Goal: Task Accomplishment & Management: Manage account settings

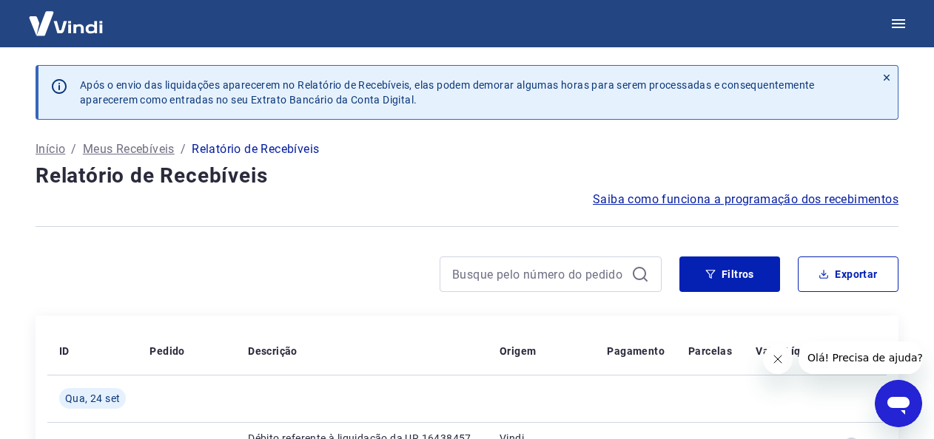
click at [101, 149] on p "Meus Recebíveis" at bounding box center [129, 150] width 92 height 18
click at [905, 18] on icon "button" at bounding box center [898, 24] width 18 height 18
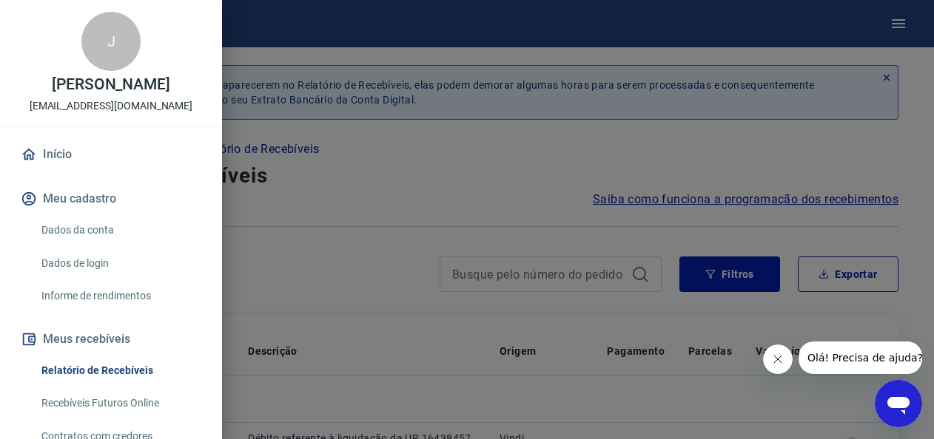
click at [81, 363] on link "Relatório de Recebíveis" at bounding box center [120, 371] width 169 height 30
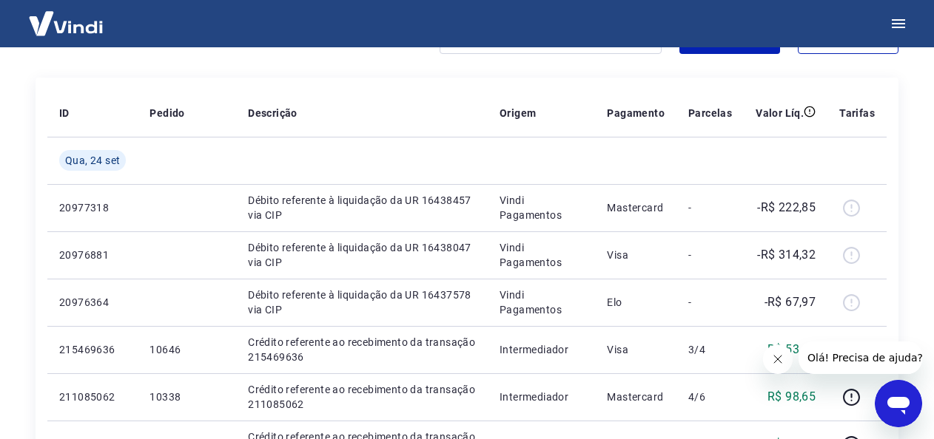
scroll to position [237, 0]
click at [904, 24] on icon "button" at bounding box center [898, 24] width 18 height 18
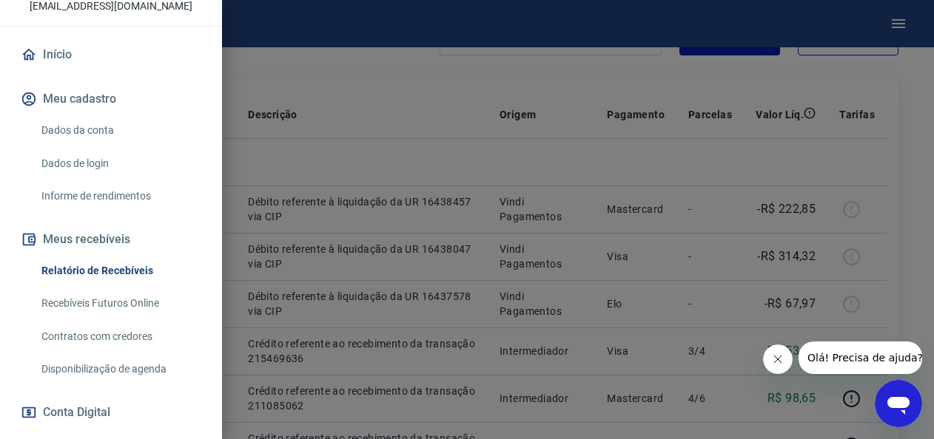
scroll to position [119, 0]
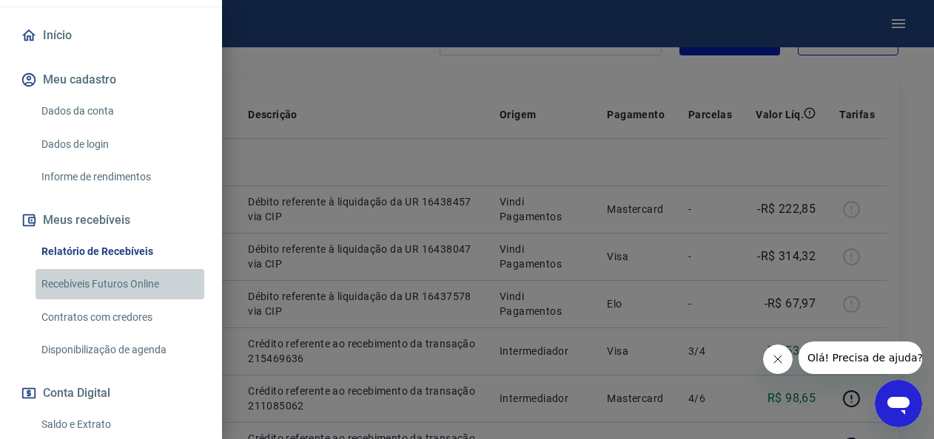
click at [95, 286] on link "Recebíveis Futuros Online" at bounding box center [120, 284] width 169 height 30
